Goal: Task Accomplishment & Management: Complete application form

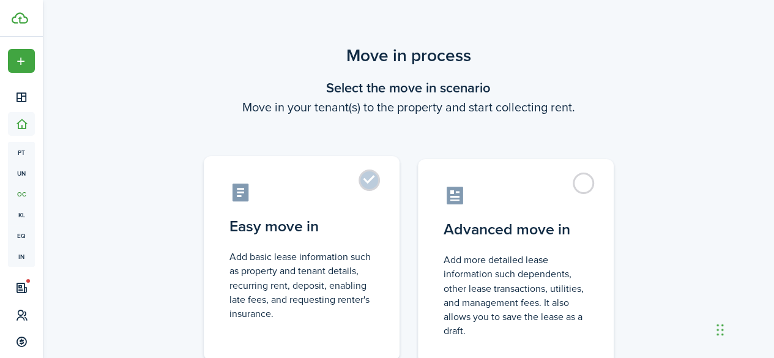
click at [351, 178] on label "Easy move in Add basic lease information such as property and tenant details, r…" at bounding box center [302, 258] width 196 height 204
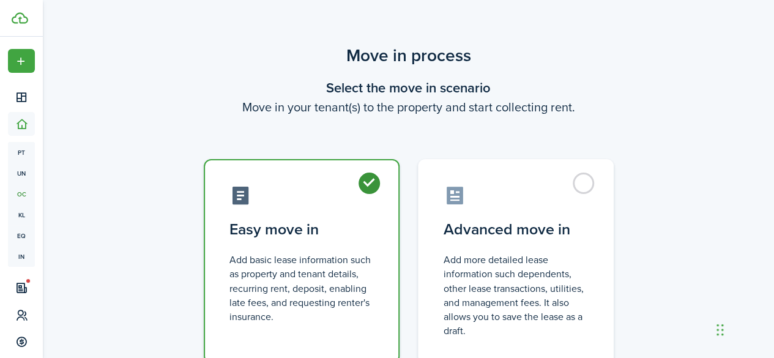
radio input "true"
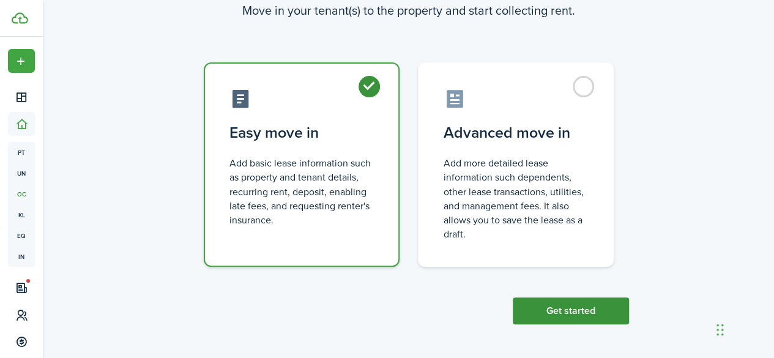
click at [567, 305] on button "Get started" at bounding box center [570, 310] width 116 height 27
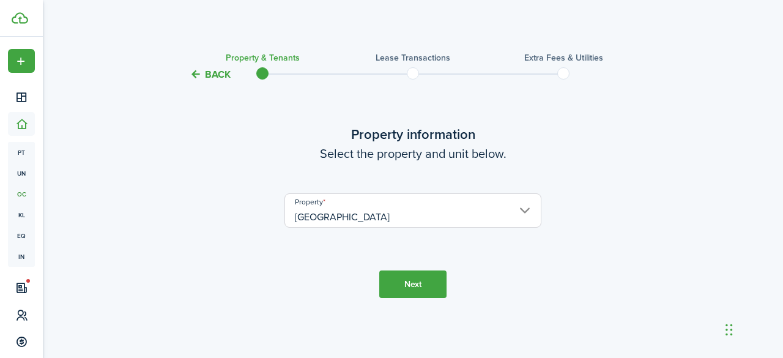
click at [409, 279] on button "Next" at bounding box center [412, 284] width 67 height 28
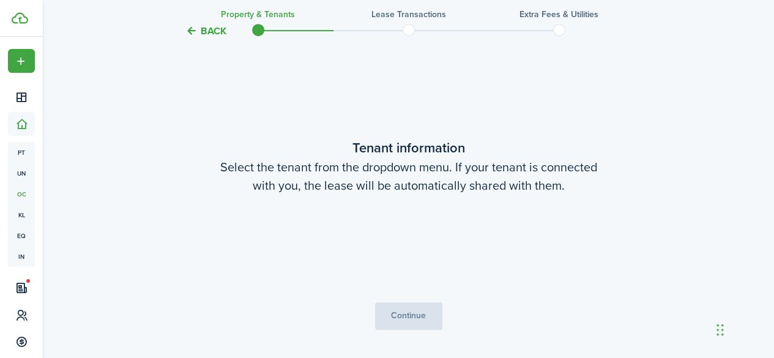
scroll to position [276, 0]
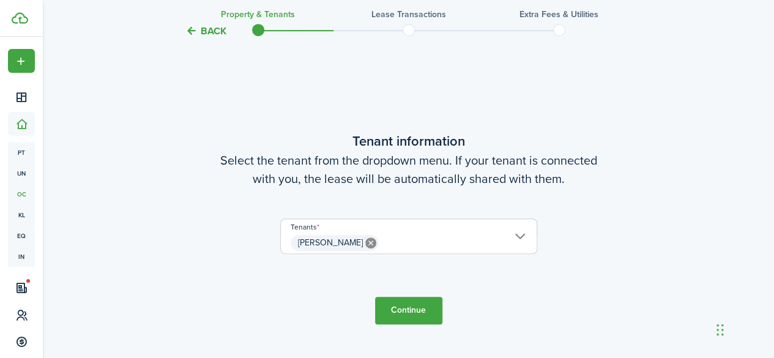
click at [444, 237] on span "[PERSON_NAME]" at bounding box center [409, 242] width 256 height 21
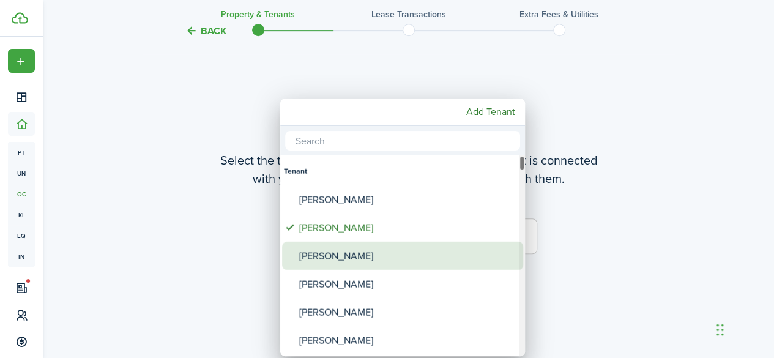
click at [371, 257] on div "[PERSON_NAME]" at bounding box center [407, 256] width 216 height 28
type input "[PERSON_NAME], [PERSON_NAME]"
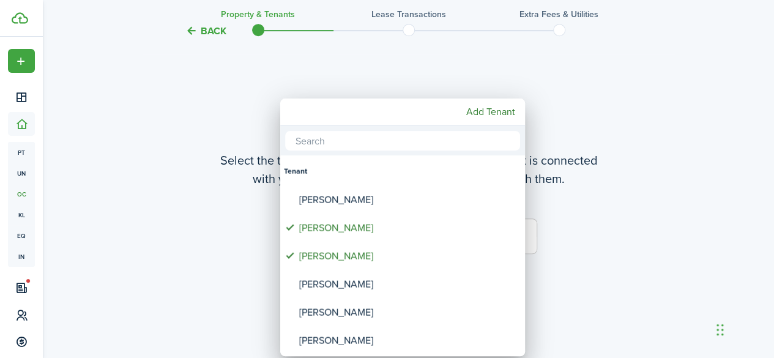
click at [592, 284] on div at bounding box center [386, 178] width 969 height 553
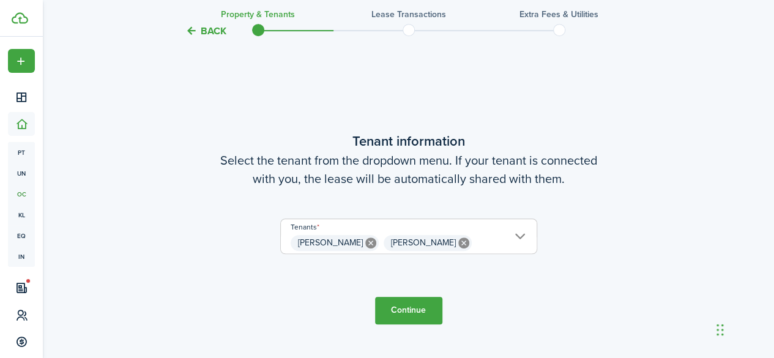
click at [394, 306] on button "Continue" at bounding box center [408, 311] width 67 height 28
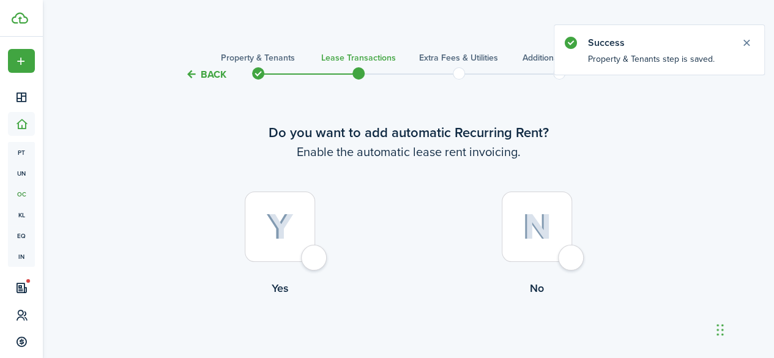
click at [248, 233] on div at bounding box center [280, 226] width 70 height 70
radio input "true"
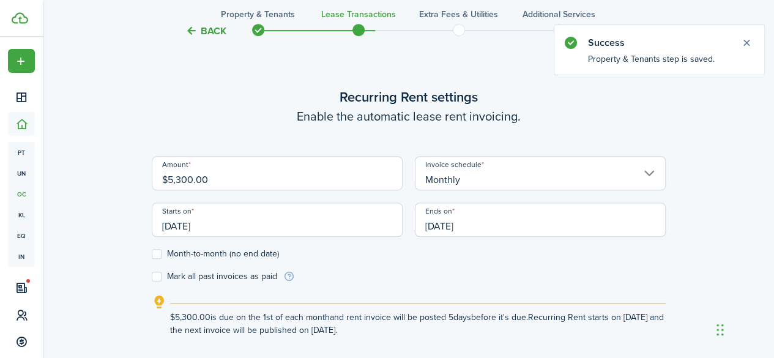
scroll to position [336, 0]
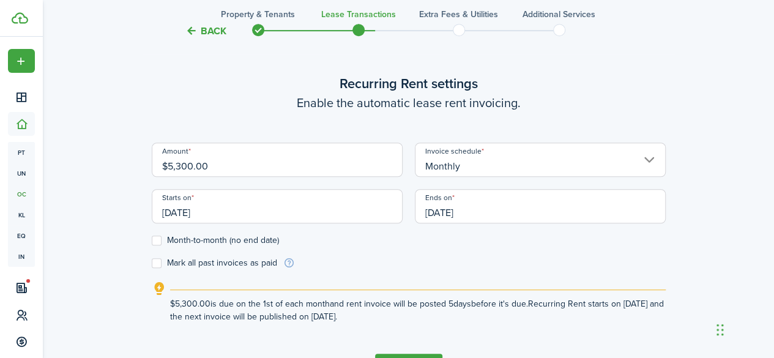
click at [498, 212] on input "[DATE]" at bounding box center [540, 206] width 251 height 34
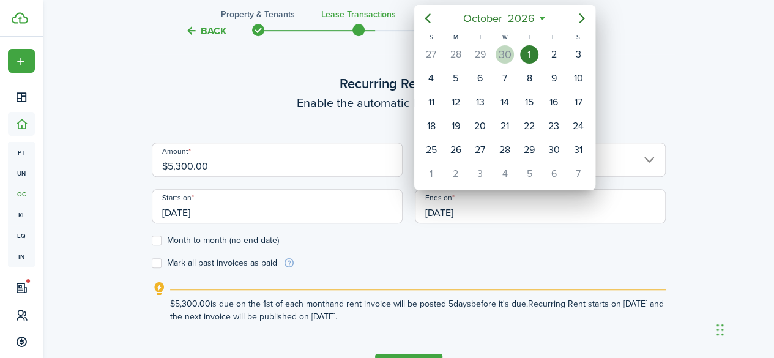
click at [505, 48] on div "30" at bounding box center [504, 54] width 18 height 18
type input "[DATE]"
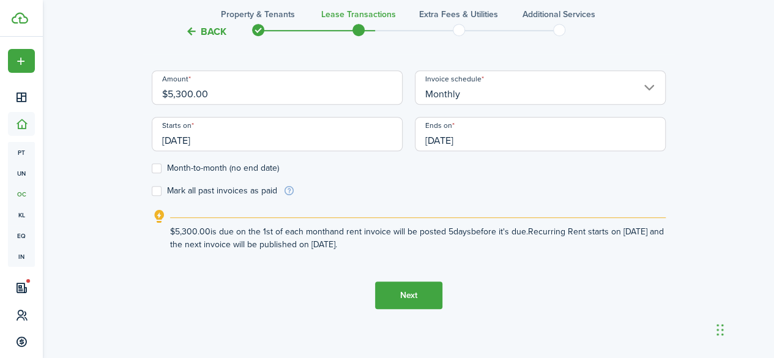
scroll to position [418, 0]
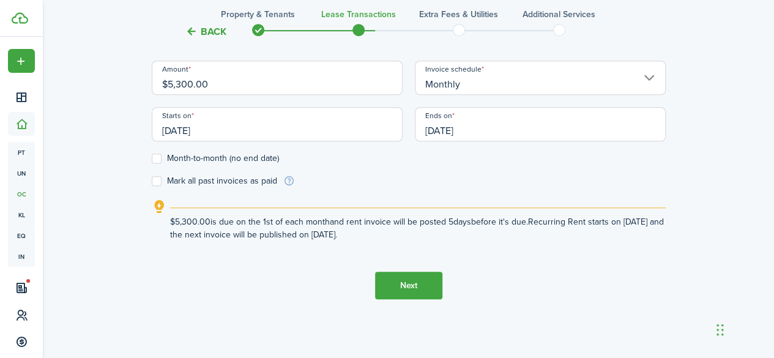
click at [404, 294] on button "Next" at bounding box center [408, 286] width 67 height 28
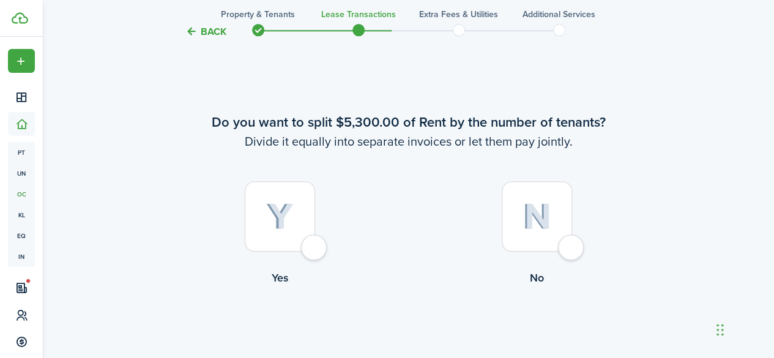
scroll to position [694, 0]
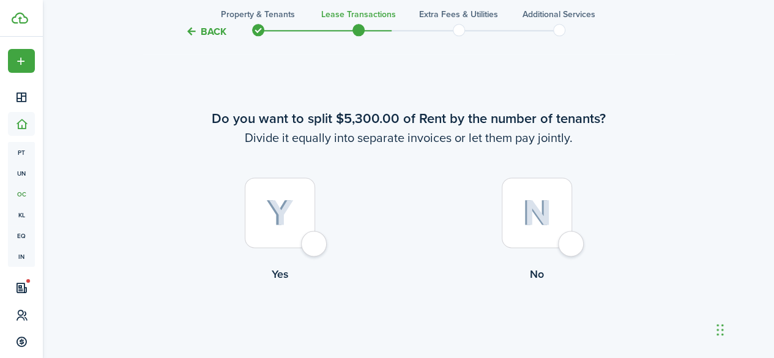
click at [533, 217] on img at bounding box center [536, 212] width 29 height 26
radio input "true"
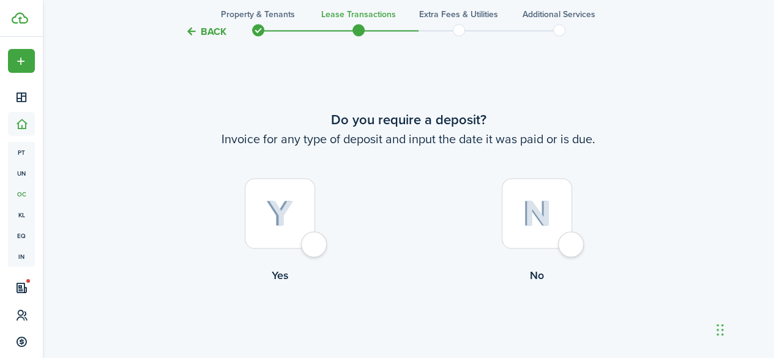
scroll to position [1052, 0]
click at [292, 219] on img at bounding box center [280, 212] width 28 height 27
radio input "true"
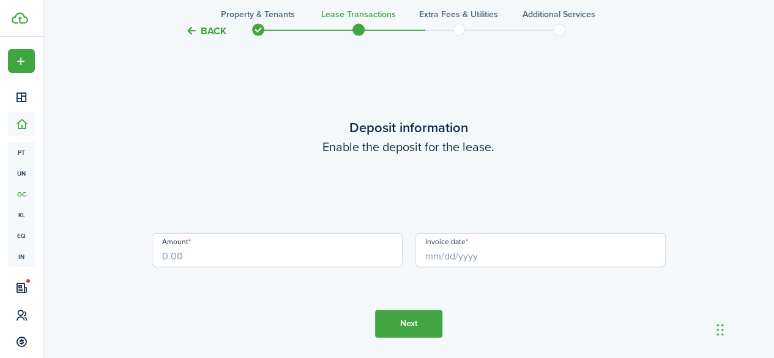
scroll to position [1410, 0]
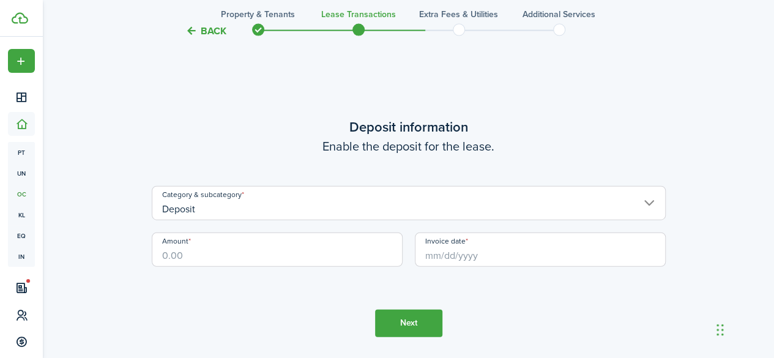
click at [287, 255] on input "Amount" at bounding box center [277, 249] width 251 height 34
click at [471, 259] on input "Invoice date" at bounding box center [540, 249] width 251 height 34
type input "$5,300.00"
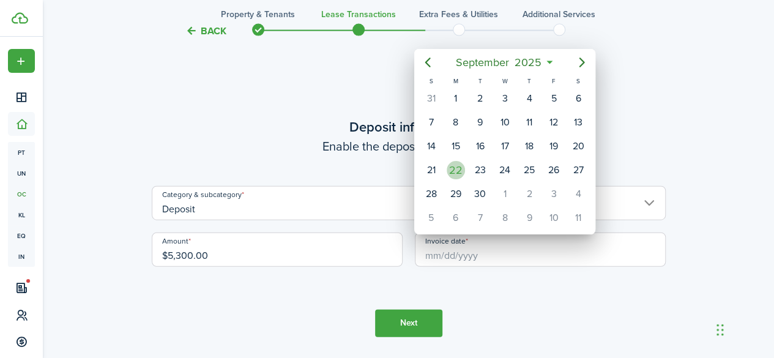
click at [461, 168] on div "22" at bounding box center [455, 170] width 18 height 18
type input "[DATE]"
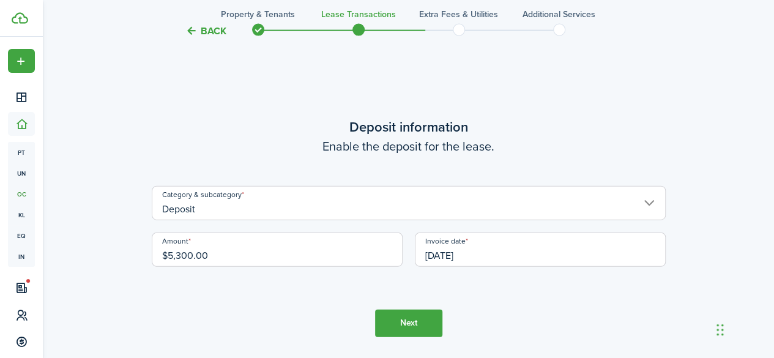
click at [405, 320] on button "Next" at bounding box center [408, 323] width 67 height 28
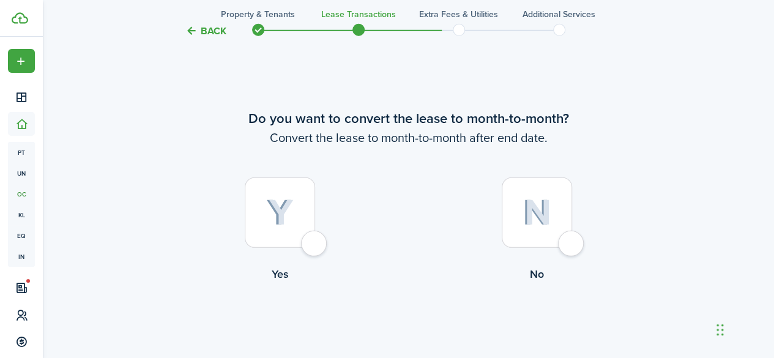
scroll to position [1768, 0]
click at [550, 215] on img at bounding box center [536, 212] width 29 height 26
radio input "true"
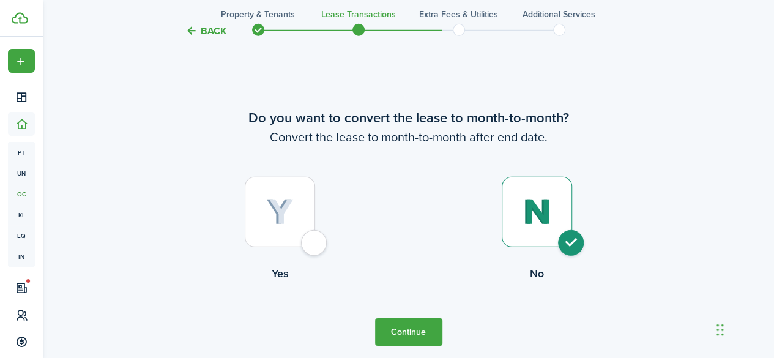
click at [402, 332] on button "Continue" at bounding box center [408, 332] width 67 height 28
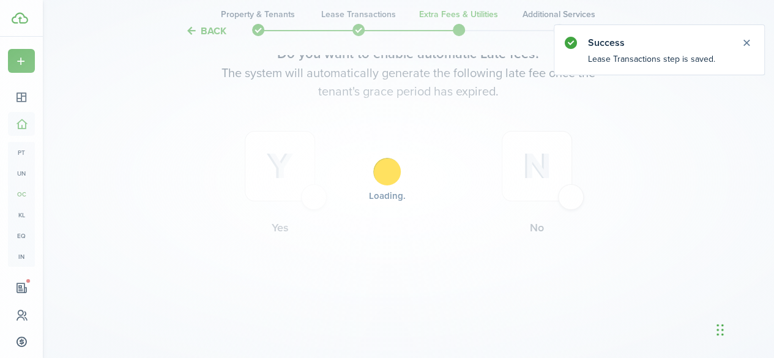
scroll to position [0, 0]
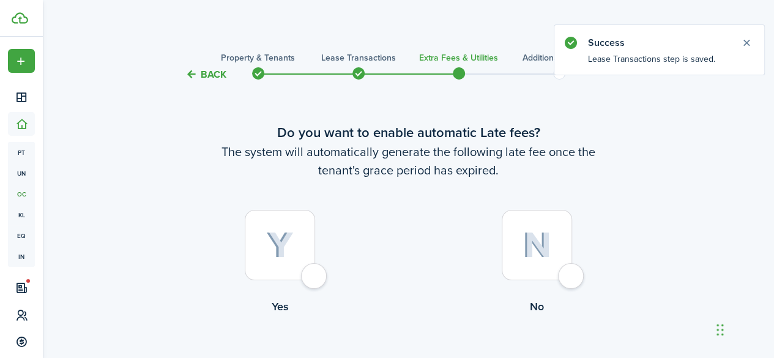
click at [277, 240] on img at bounding box center [280, 245] width 28 height 27
radio input "true"
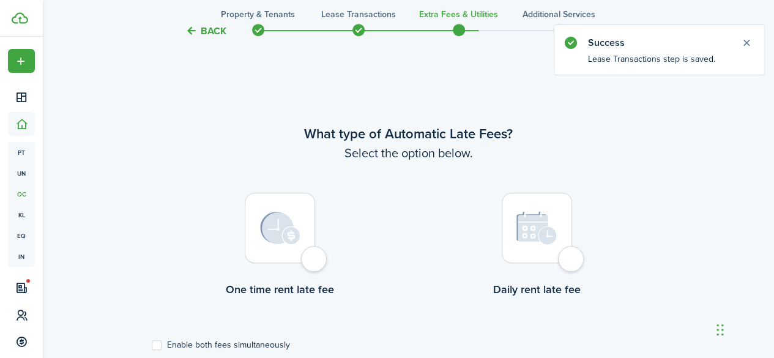
scroll to position [355, 0]
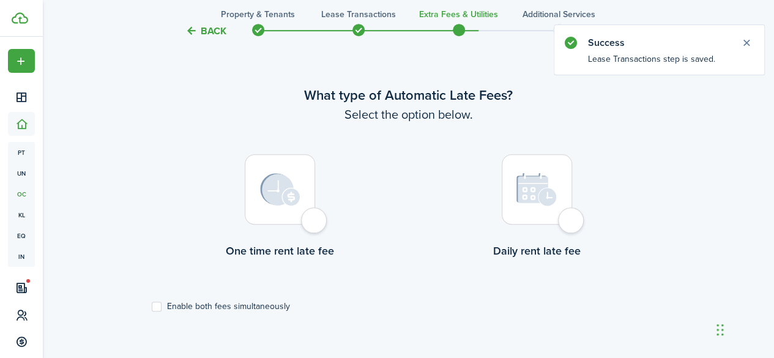
click at [286, 204] on img at bounding box center [280, 189] width 40 height 33
radio input "true"
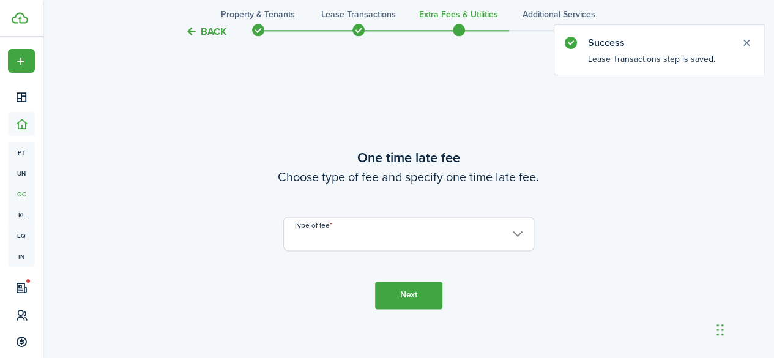
scroll to position [712, 0]
click at [352, 238] on input "Type of fee" at bounding box center [408, 233] width 251 height 34
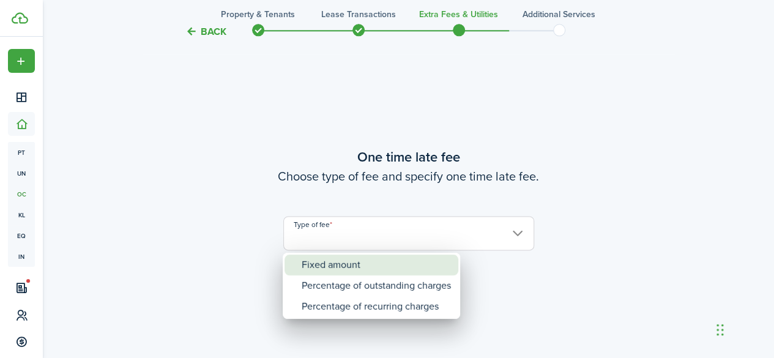
click at [342, 262] on div "Fixed amount" at bounding box center [375, 264] width 149 height 21
type input "Fixed amount"
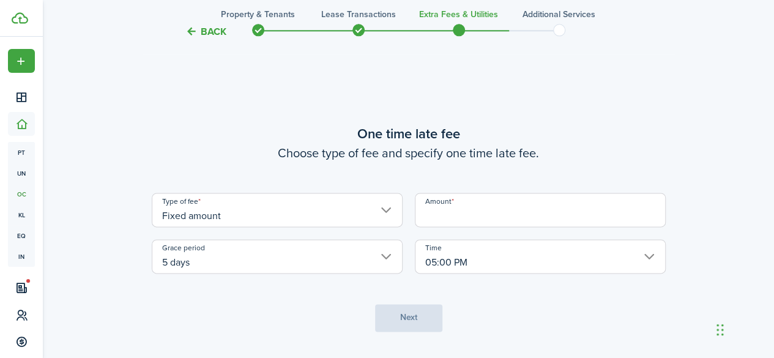
click at [466, 219] on input "Amount" at bounding box center [540, 210] width 251 height 34
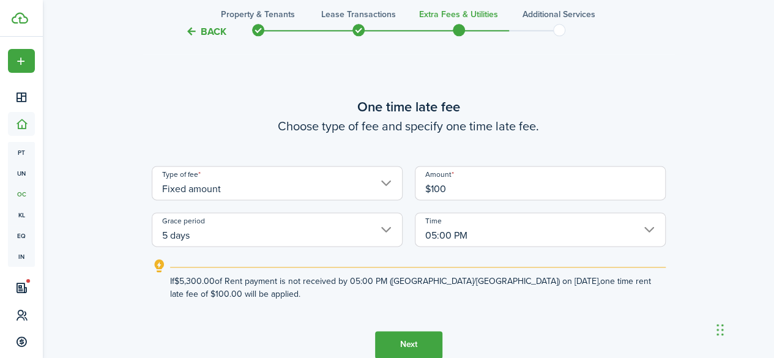
type input "$100.00"
click at [405, 336] on button "Next" at bounding box center [408, 345] width 67 height 28
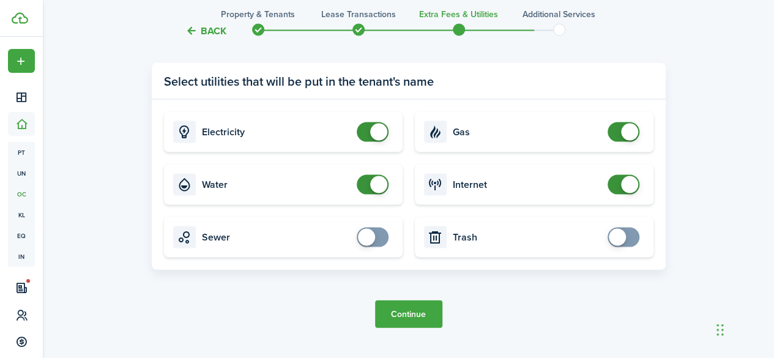
scroll to position [1214, 0]
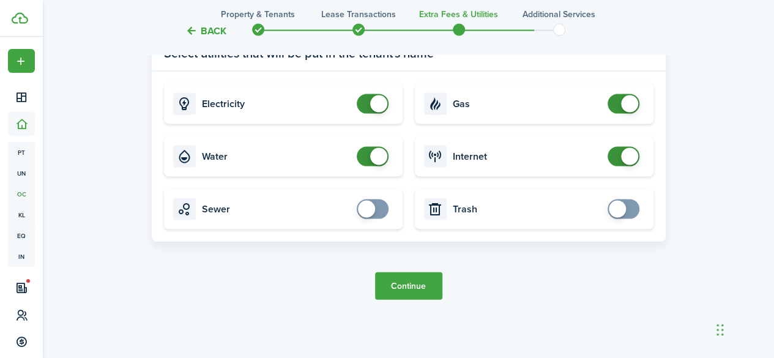
click at [415, 284] on button "Continue" at bounding box center [408, 286] width 67 height 28
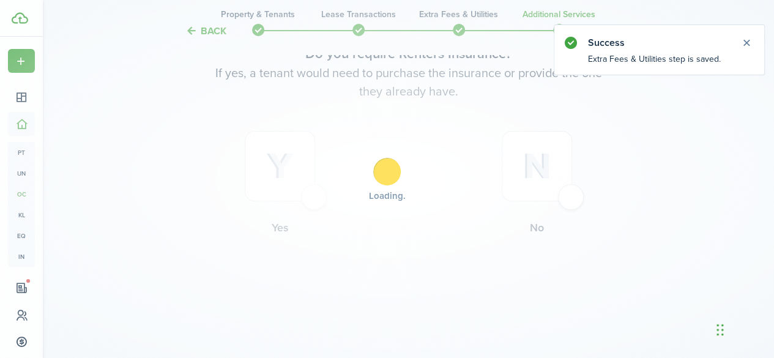
scroll to position [0, 0]
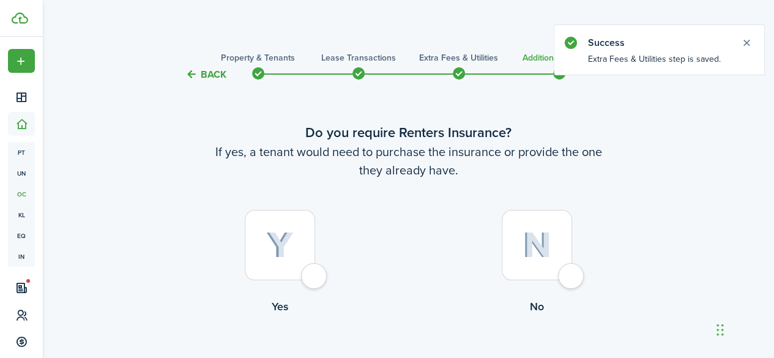
click at [549, 256] on img at bounding box center [536, 245] width 29 height 26
radio input "true"
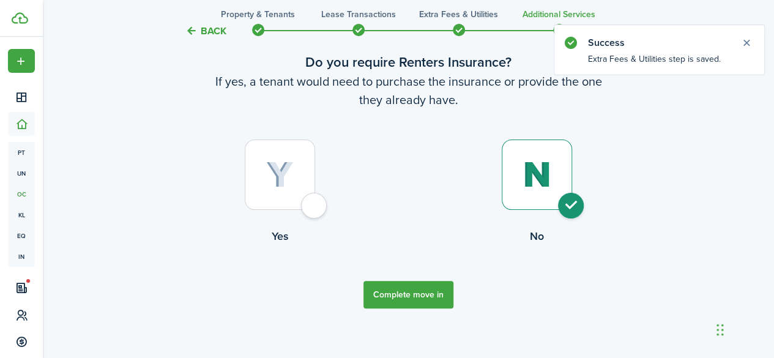
scroll to position [78, 0]
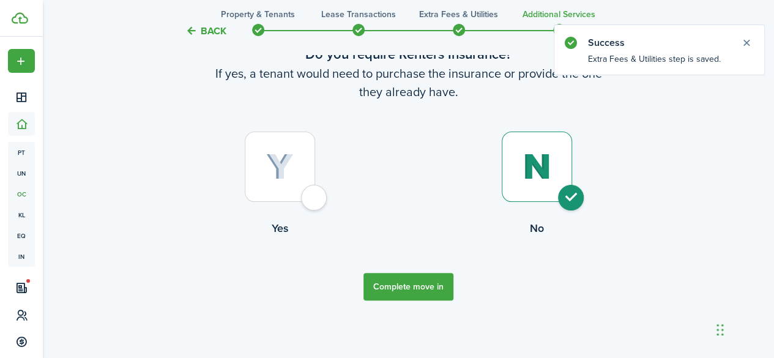
click at [418, 284] on button "Complete move in" at bounding box center [408, 287] width 90 height 28
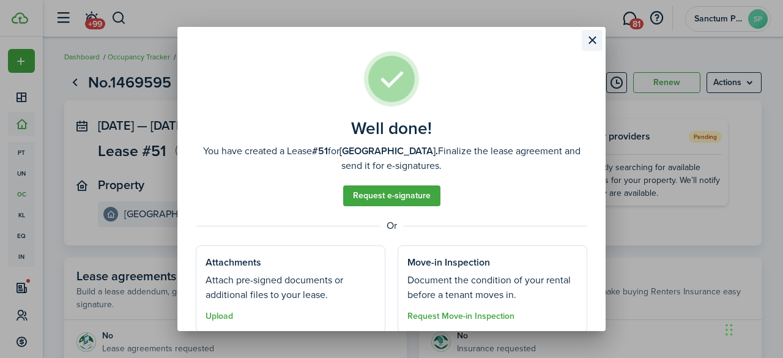
click at [596, 41] on button "Close modal" at bounding box center [592, 40] width 21 height 21
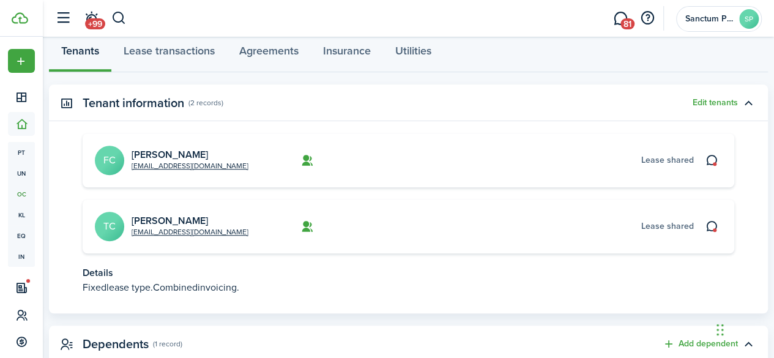
scroll to position [428, 0]
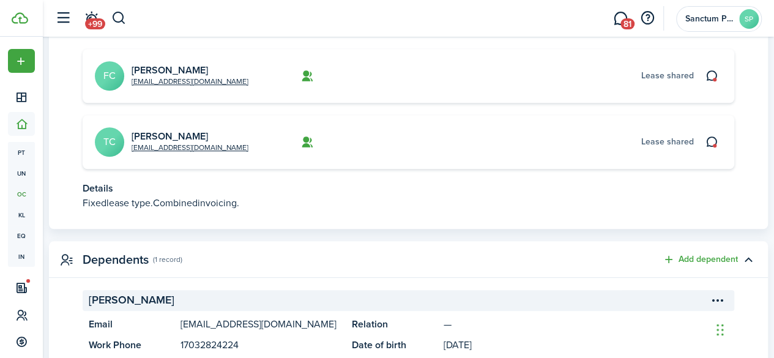
click at [117, 81] on avatar-text "FC" at bounding box center [109, 75] width 29 height 29
click at [176, 68] on link "[PERSON_NAME]" at bounding box center [169, 70] width 76 height 14
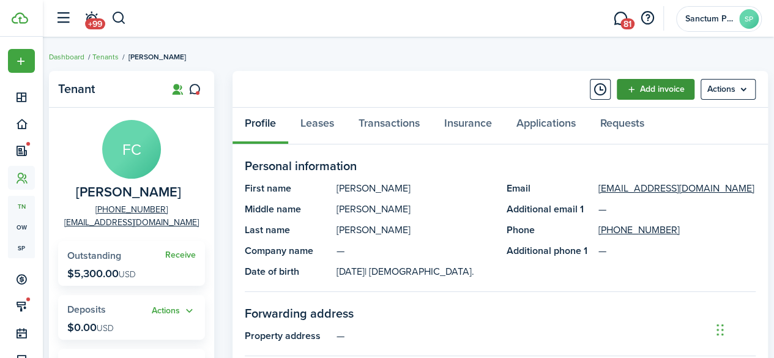
click at [668, 89] on link "Add invoice" at bounding box center [655, 89] width 78 height 21
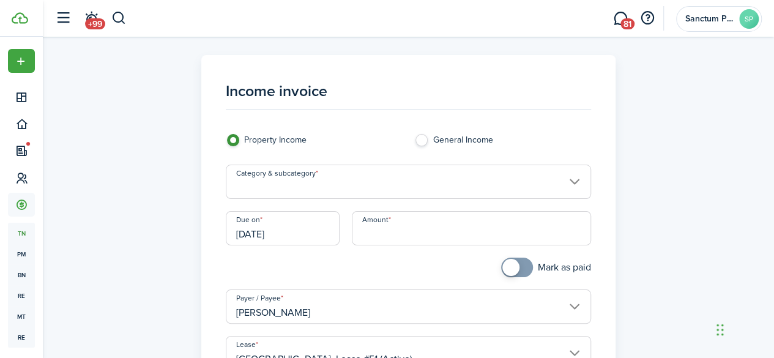
click at [382, 184] on input "Category & subcategory" at bounding box center [408, 182] width 365 height 34
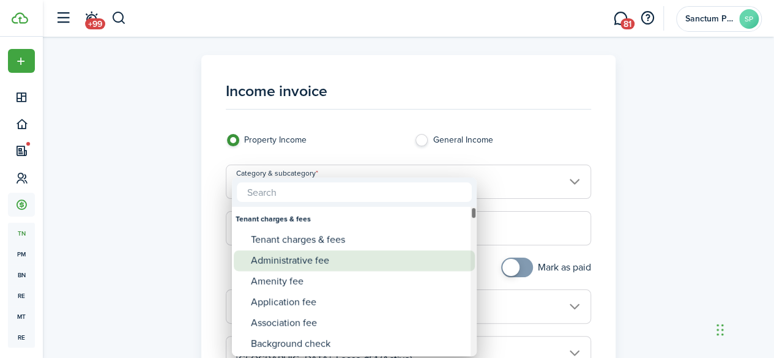
click at [297, 263] on div "Administrative fee" at bounding box center [359, 260] width 216 height 21
type input "Tenant charges & fees / Administrative fee"
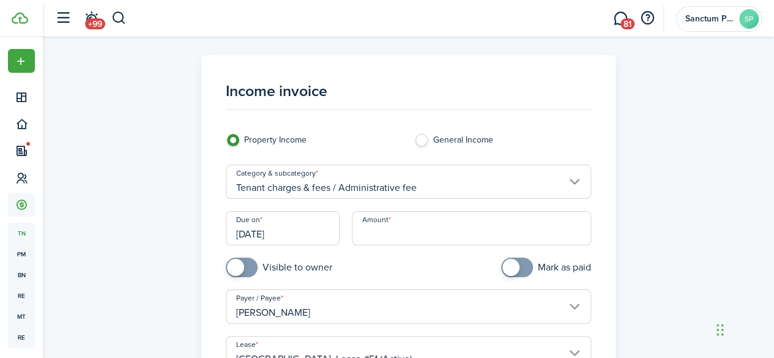
click at [405, 232] on input "Amount" at bounding box center [471, 228] width 239 height 34
type input "$250.00"
click at [734, 218] on div "Income invoice Property Income General Income Category & subcategory Tenant cha…" at bounding box center [408, 347] width 731 height 584
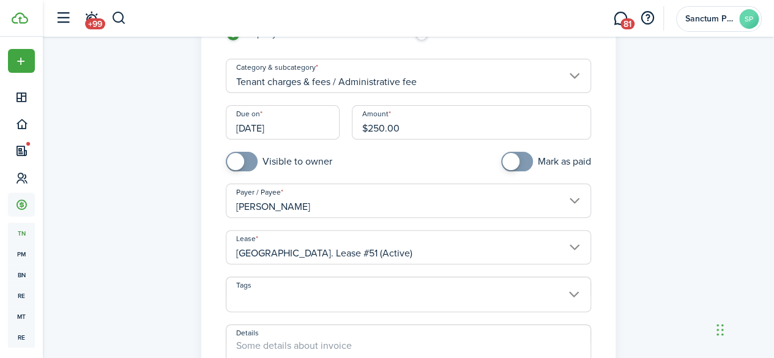
scroll to position [289, 0]
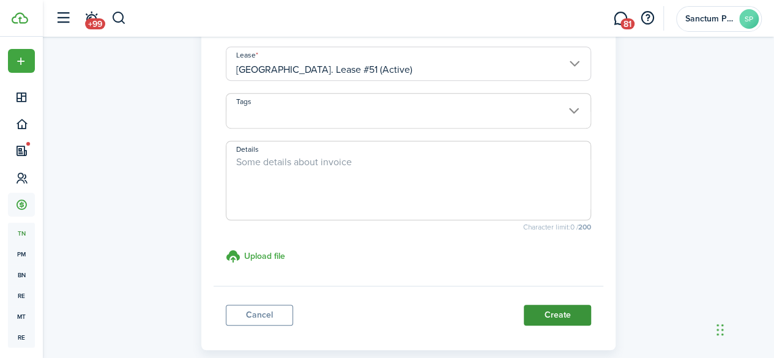
click at [540, 309] on button "Create" at bounding box center [556, 315] width 67 height 21
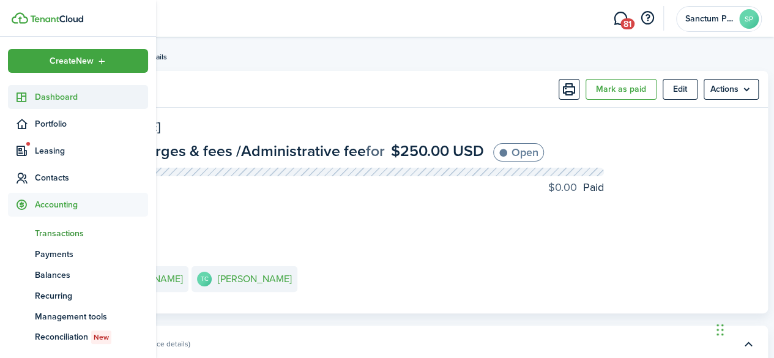
click at [60, 95] on span "Dashboard" at bounding box center [91, 97] width 113 height 13
